Goal: Submit feedback/report problem

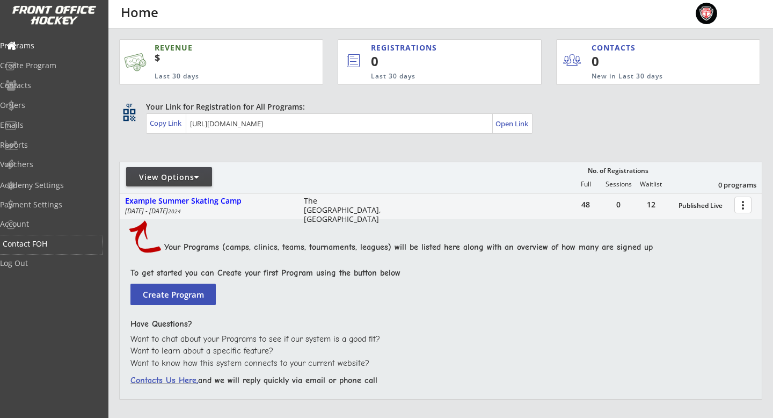
click at [60, 241] on div "Contact FOH" at bounding box center [51, 244] width 97 height 8
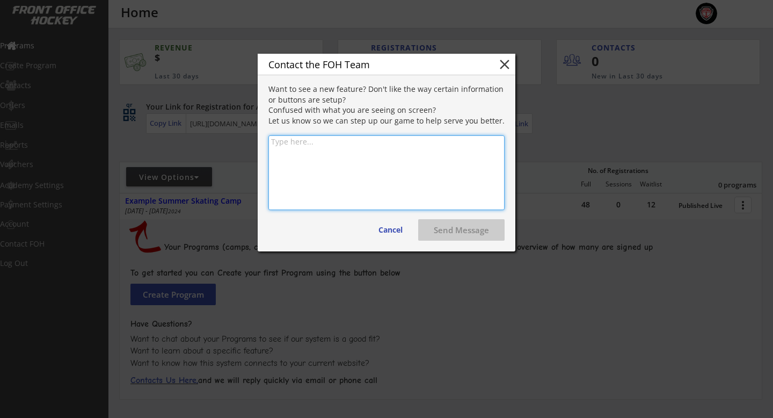
click at [334, 153] on textarea at bounding box center [387, 172] width 236 height 75
type textarea "Hello, Hope you're doing well. Is it possible"
click at [502, 60] on button "close" at bounding box center [505, 64] width 16 height 16
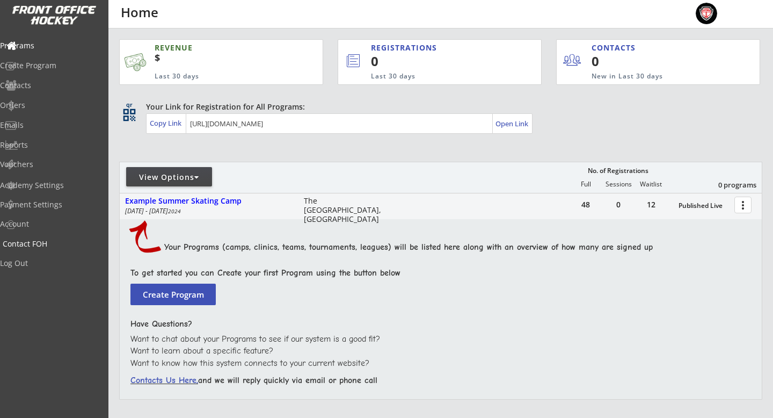
click at [44, 245] on div "Contact FOH" at bounding box center [51, 244] width 97 height 8
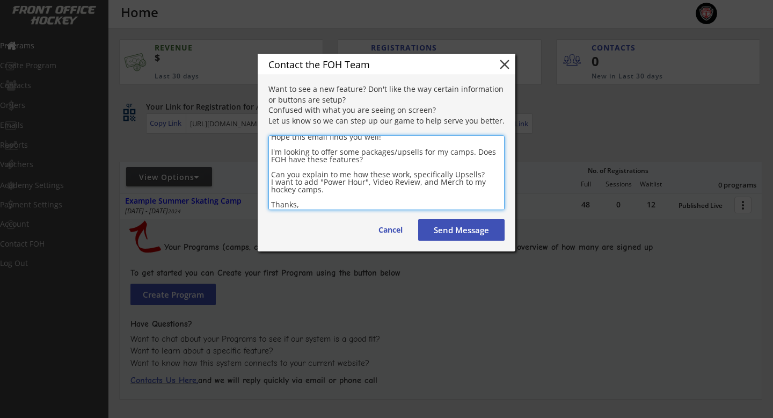
scroll to position [27, 0]
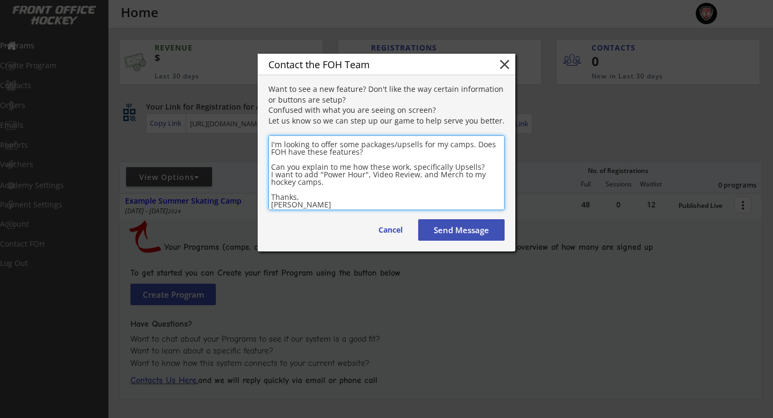
type textarea "Hello, Hope this email finds you well! I'm looking to offer some packages/upsel…"
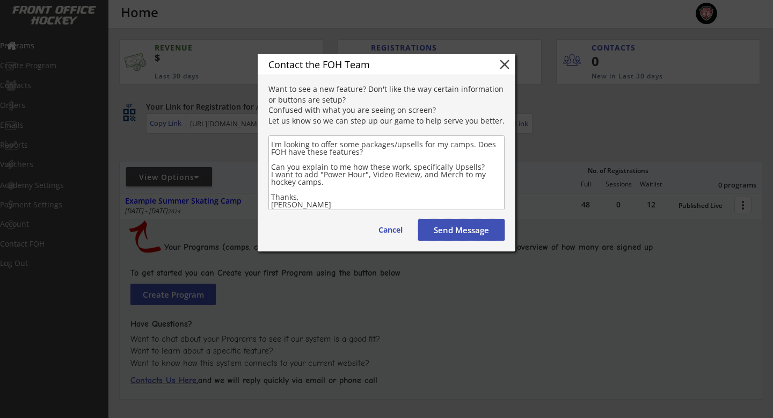
click at [435, 232] on button "Send Message" at bounding box center [461, 229] width 86 height 21
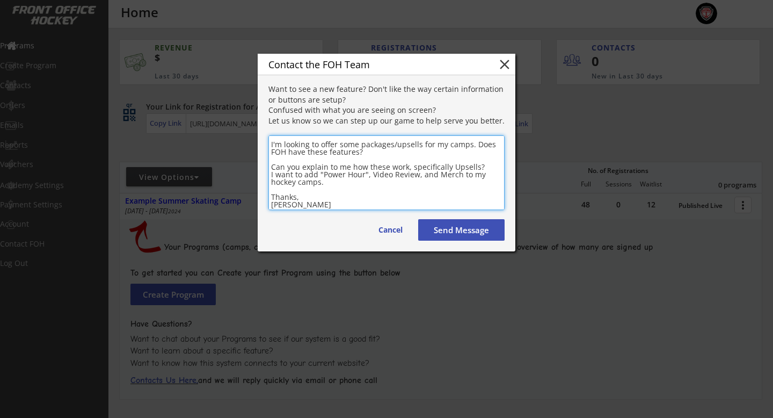
click at [313, 200] on textarea "Hello, Hope this email finds you well! I'm looking to offer some packages/upsel…" at bounding box center [387, 172] width 236 height 75
click at [318, 204] on textarea "Hello, Hope this email finds you well! I'm looking to offer some packages/upsel…" at bounding box center [387, 172] width 236 height 75
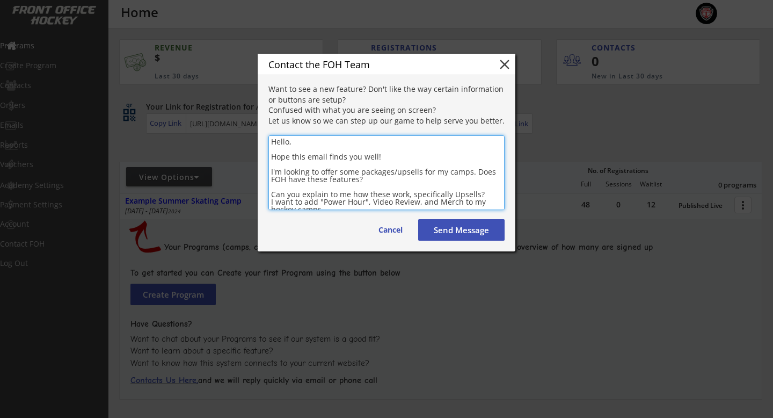
scroll to position [28, 0]
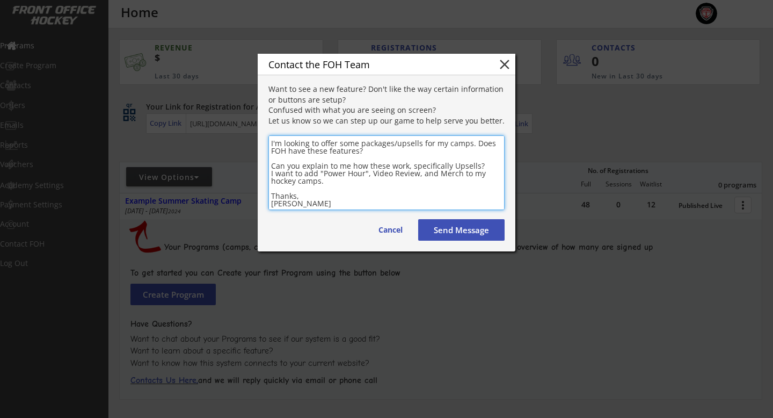
drag, startPoint x: 272, startPoint y: 142, endPoint x: 310, endPoint y: 205, distance: 73.1
click at [310, 205] on textarea "Hello, Hope this email finds you well! I'm looking to offer some packages/upsel…" at bounding box center [387, 172] width 236 height 75
click at [463, 226] on button "Send Message" at bounding box center [461, 229] width 86 height 21
click at [351, 204] on textarea "Hello, Hope this email finds you well! I'm looking to offer some packages/upsel…" at bounding box center [387, 172] width 236 height 75
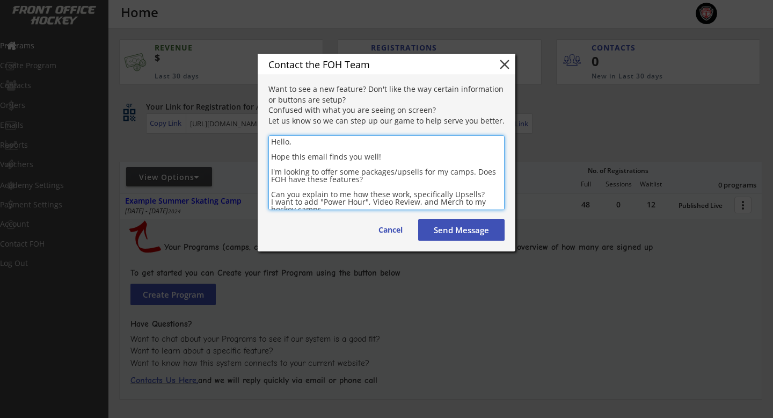
drag, startPoint x: 351, startPoint y: 204, endPoint x: 308, endPoint y: 106, distance: 106.1
click at [308, 106] on div "Contact the FOH Team close Want to see a new feature? Don't like the way certai…" at bounding box center [387, 153] width 258 height 198
click at [394, 234] on button "Cancel" at bounding box center [390, 229] width 45 height 21
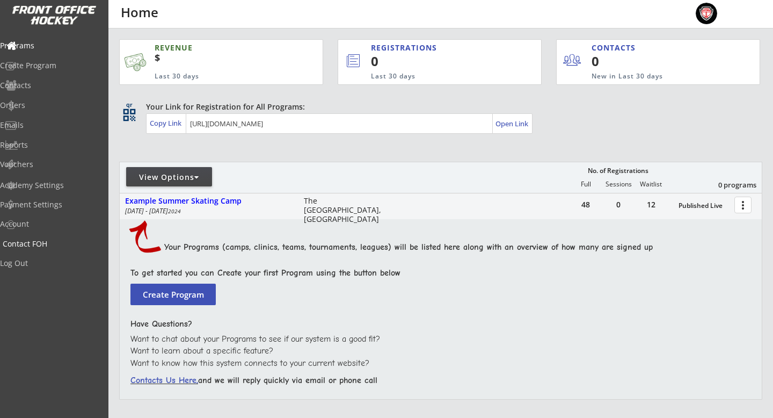
click at [44, 242] on div "Contact FOH" at bounding box center [51, 244] width 97 height 8
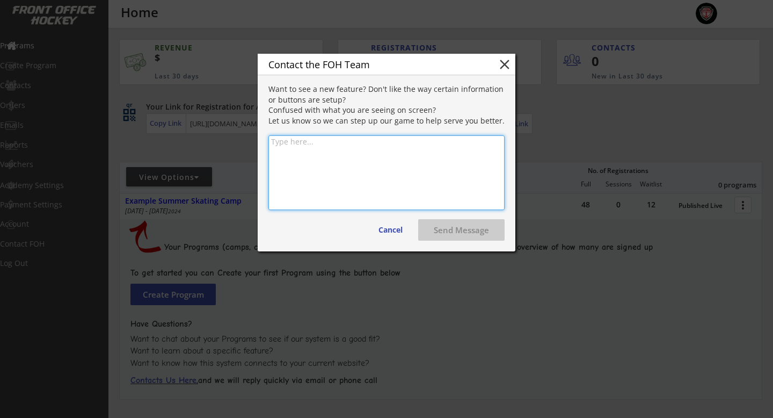
paste textarea "Hello, Hope this email finds you well! I'm looking to offer some packages/upsel…"
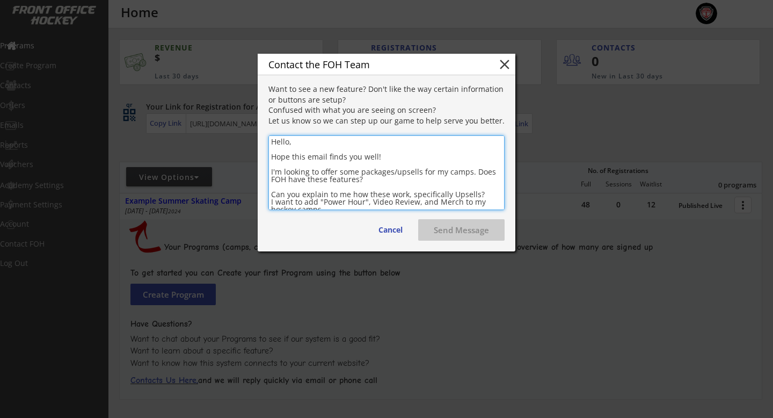
scroll to position [27, 0]
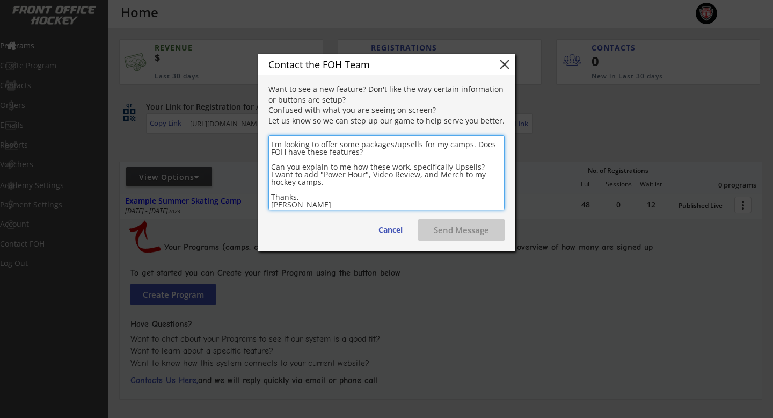
type textarea "Hello, Hope this email finds you well! I'm looking to offer some packages/upsel…"
click at [475, 232] on button "Send Message" at bounding box center [461, 229] width 86 height 21
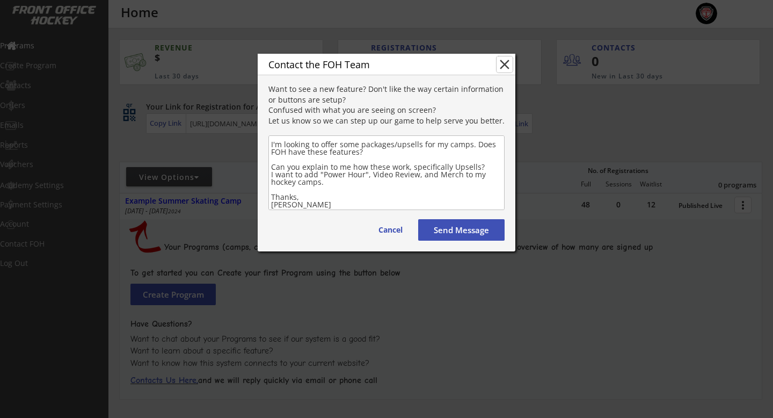
click at [509, 64] on button "close" at bounding box center [505, 64] width 16 height 16
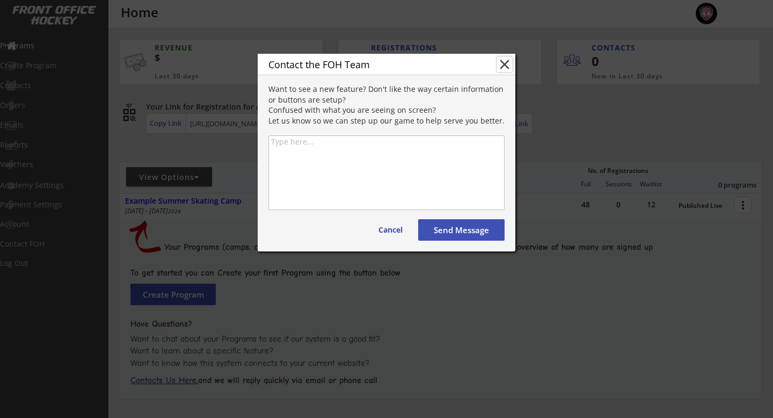
scroll to position [0, 0]
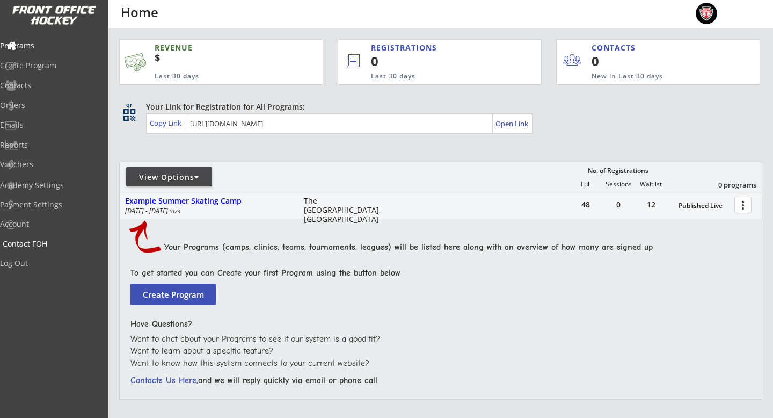
click at [35, 240] on div "Contact FOH" at bounding box center [51, 244] width 97 height 8
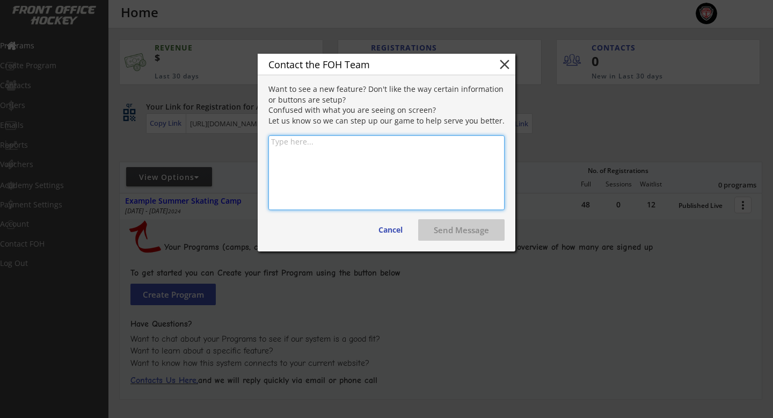
paste textarea "Hello, Hope this email finds you well! I'm looking to offer some packages/upsel…"
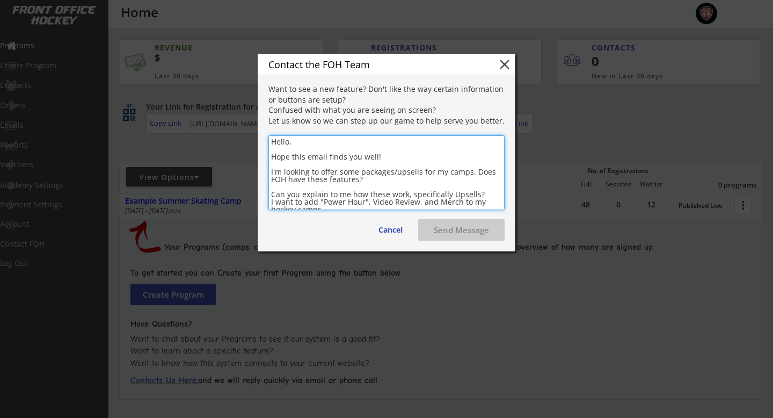
scroll to position [27, 0]
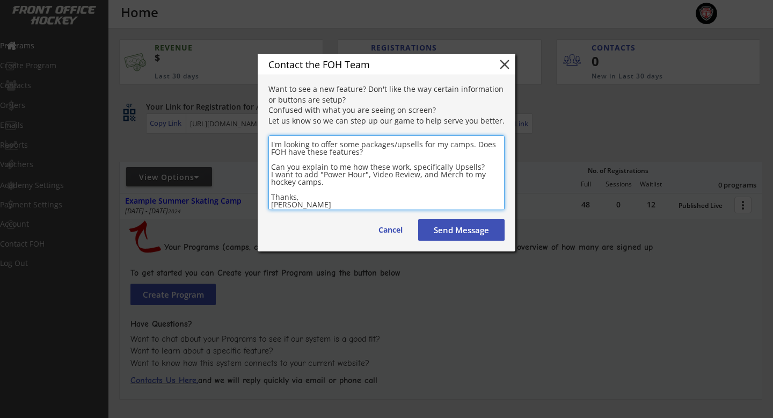
type textarea "Hello, Hope this email finds you well! I'm looking to offer some packages/upsel…"
click at [471, 229] on button "Send Message" at bounding box center [461, 229] width 86 height 21
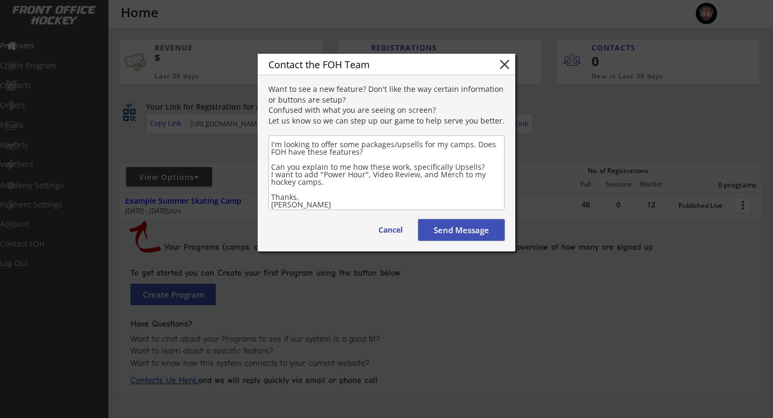
scroll to position [0, 0]
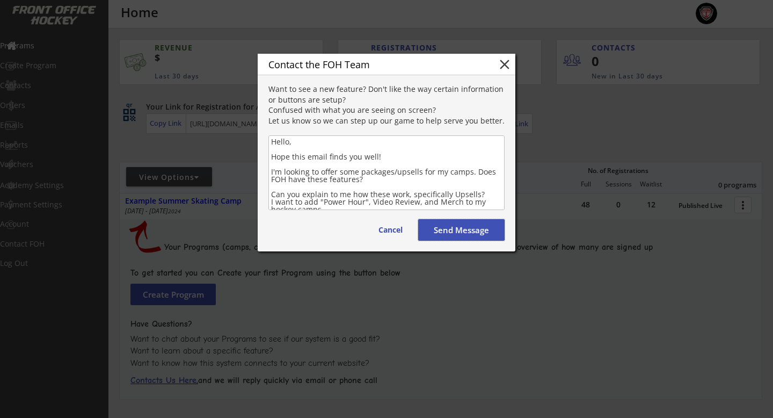
click at [504, 62] on button "close" at bounding box center [505, 64] width 16 height 16
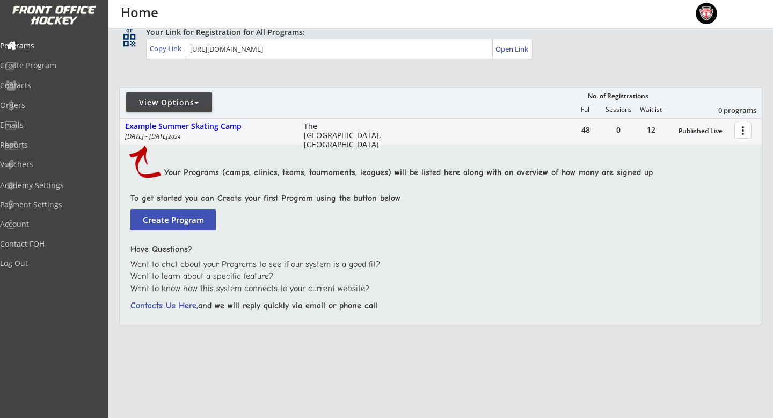
scroll to position [105, 0]
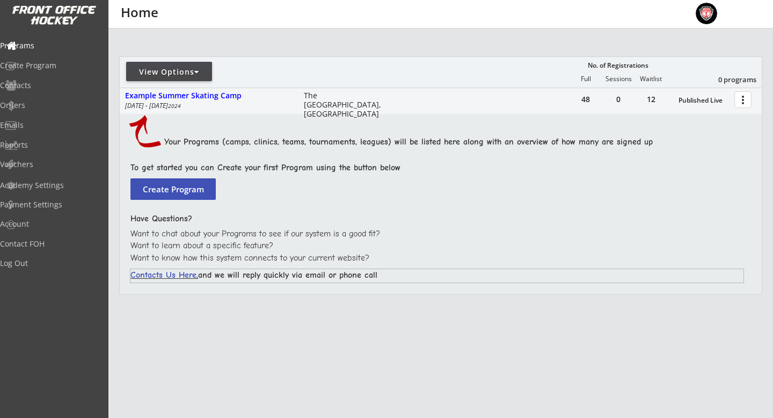
click at [177, 275] on font "Contacts Us Here," at bounding box center [165, 275] width 68 height 10
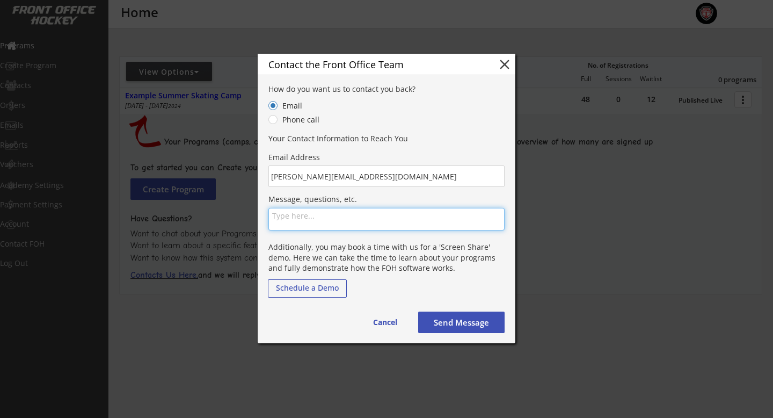
click at [342, 217] on textarea at bounding box center [387, 219] width 236 height 23
paste textarea "Hello, Hope this email finds you well! I'm looking to offer some packages/upsel…"
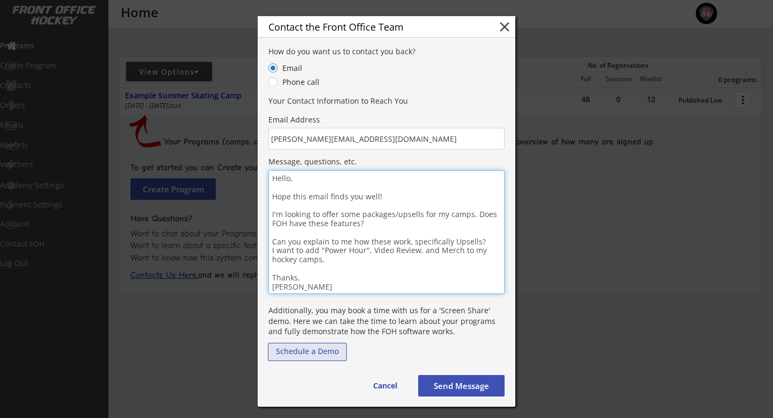
type textarea "Hello, Hope this email finds you well! I'm looking to offer some packages/upsel…"
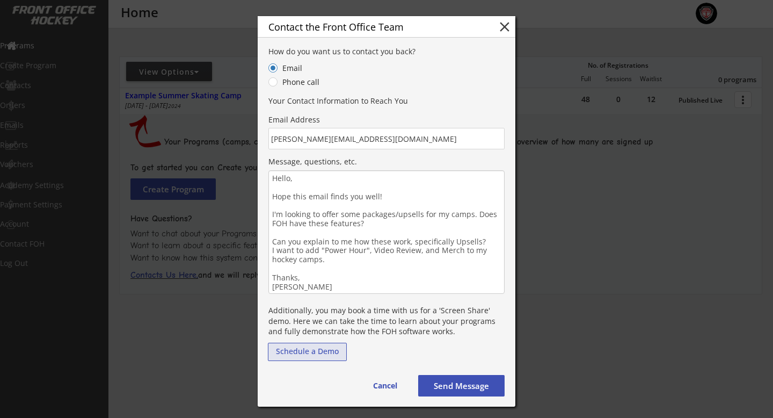
click at [336, 353] on div "Schedule a Demo" at bounding box center [308, 352] width 78 height 8
click at [475, 385] on button "Send Message" at bounding box center [461, 385] width 86 height 21
